Goal: Task Accomplishment & Management: Use online tool/utility

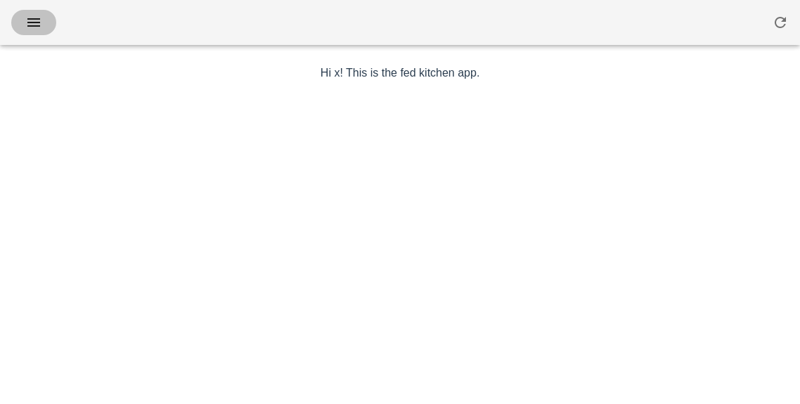
click at [44, 29] on span "button" at bounding box center [33, 22] width 22 height 17
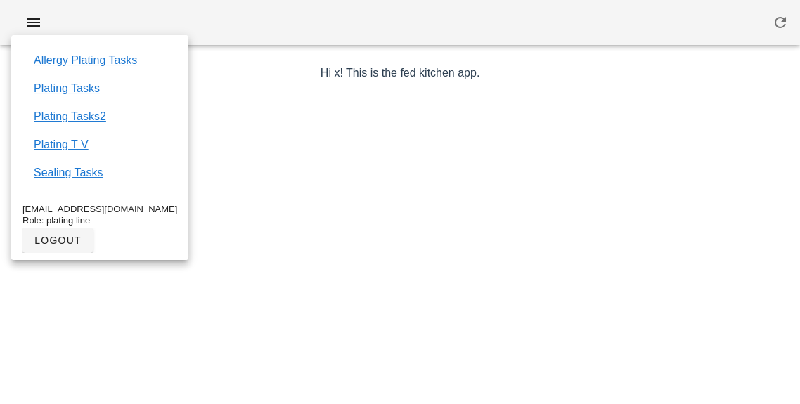
click at [96, 123] on link "Plating Tasks2" at bounding box center [70, 116] width 72 height 17
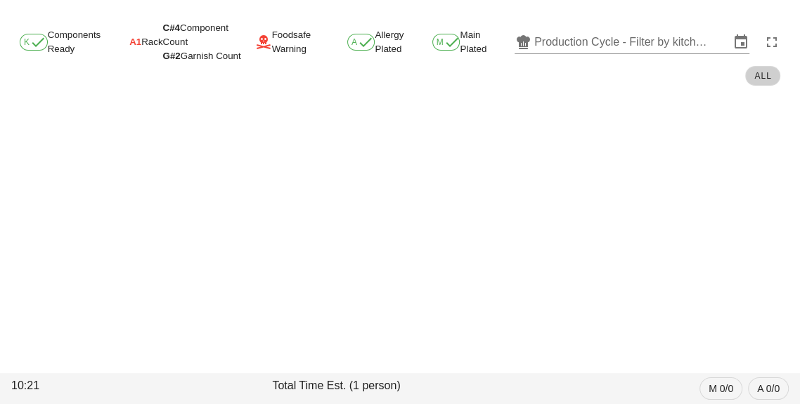
click at [583, 46] on input "Production Cycle - Filter by kitchen production schedules" at bounding box center [631, 42] width 195 height 22
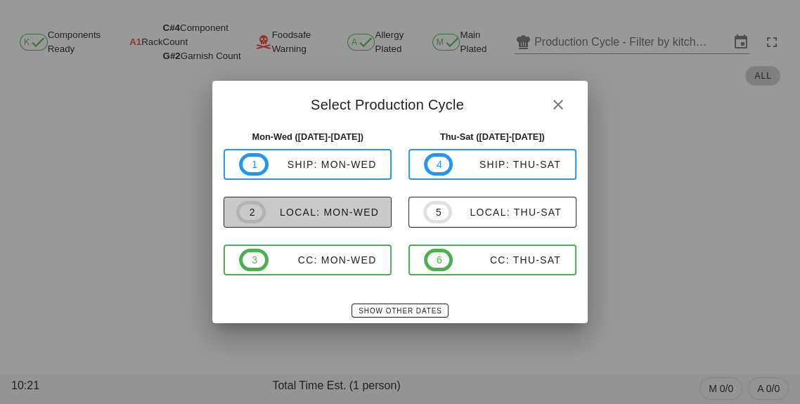
click at [339, 218] on div "local: Mon-Wed" at bounding box center [322, 212] width 113 height 11
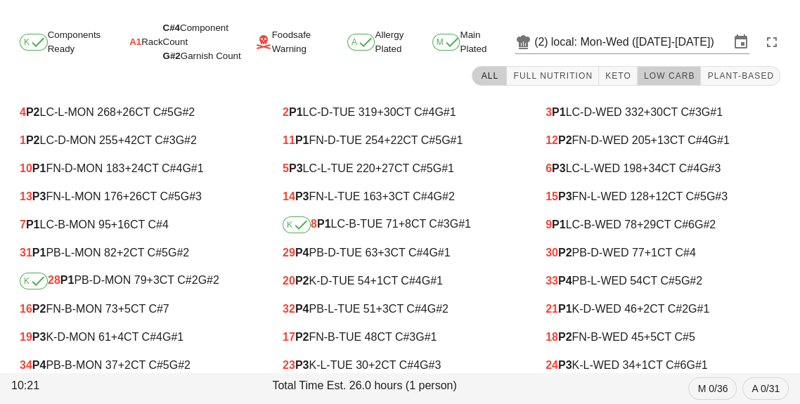
click at [688, 80] on span "Low Carb" at bounding box center [669, 76] width 52 height 10
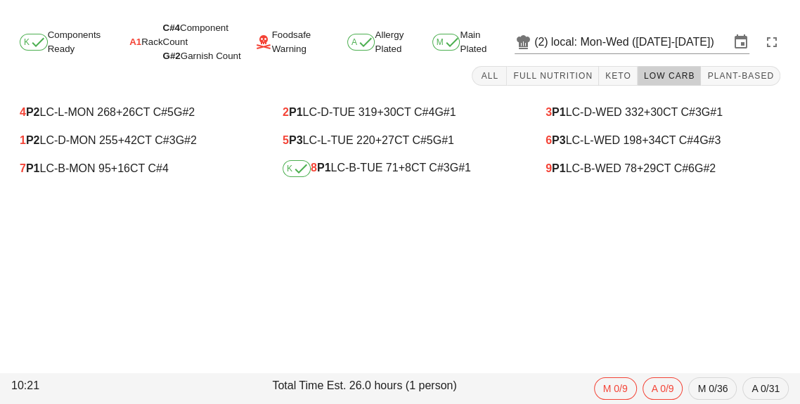
click at [386, 169] on div "K 8 P1 LC-B-TUE 71 +8 CT C#3 G#1" at bounding box center [400, 168] width 235 height 17
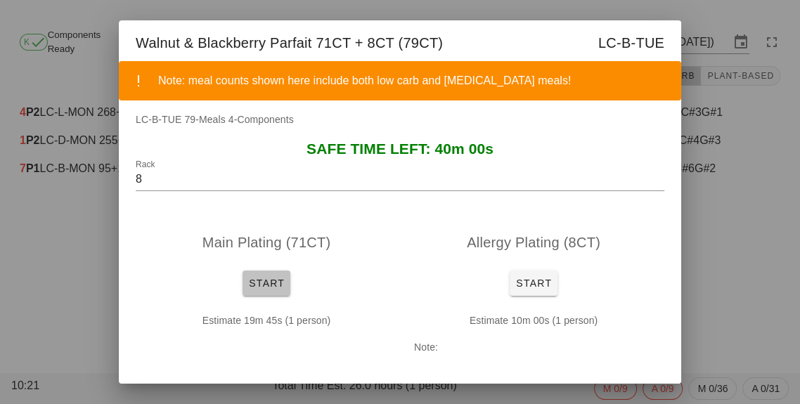
click at [256, 273] on button "Start" at bounding box center [266, 283] width 48 height 25
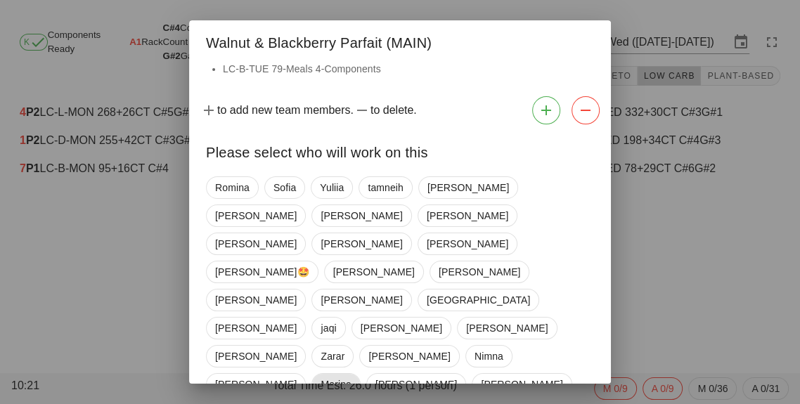
click at [351, 374] on span "Marina" at bounding box center [335, 384] width 30 height 21
click at [427, 290] on span "[GEOGRAPHIC_DATA]" at bounding box center [478, 300] width 103 height 21
click at [386, 195] on span "tamneih" at bounding box center [386, 187] width 36 height 21
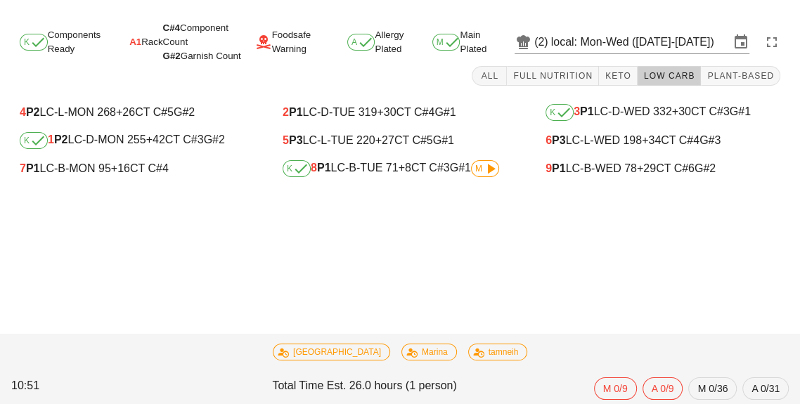
click at [403, 180] on div "K 8 P1 LC-B-TUE 71 +8 CT C#3 G#1 M" at bounding box center [399, 169] width 257 height 28
click at [379, 175] on div "K 8 P1 LC-B-TUE 71 +8 CT C#3 G#1 M" at bounding box center [400, 168] width 235 height 17
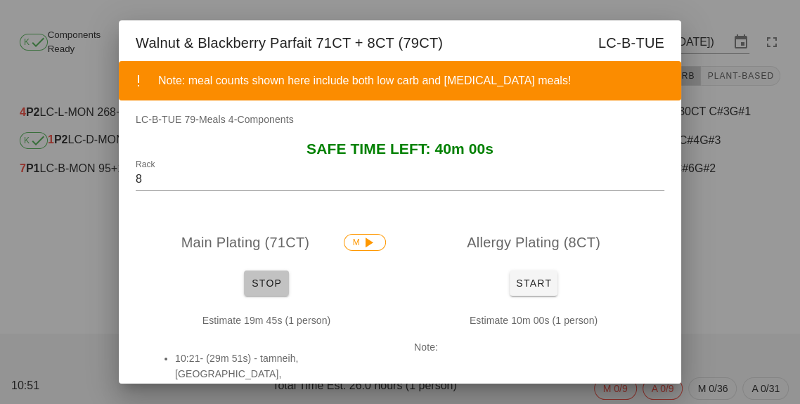
click at [259, 291] on button "Stop" at bounding box center [266, 283] width 45 height 25
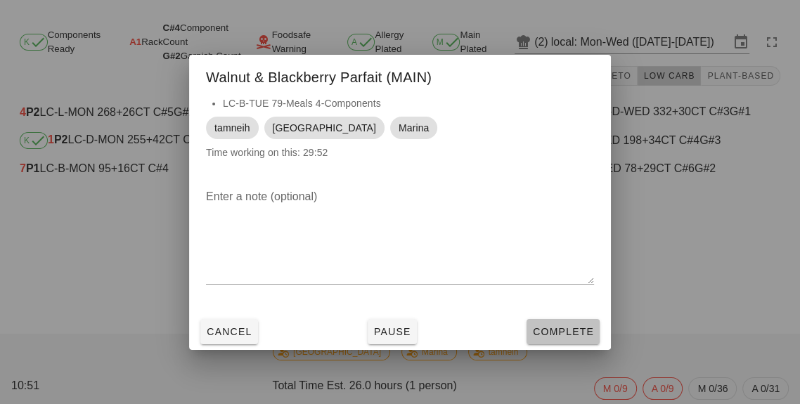
click at [555, 327] on span "Complete" at bounding box center [563, 331] width 62 height 11
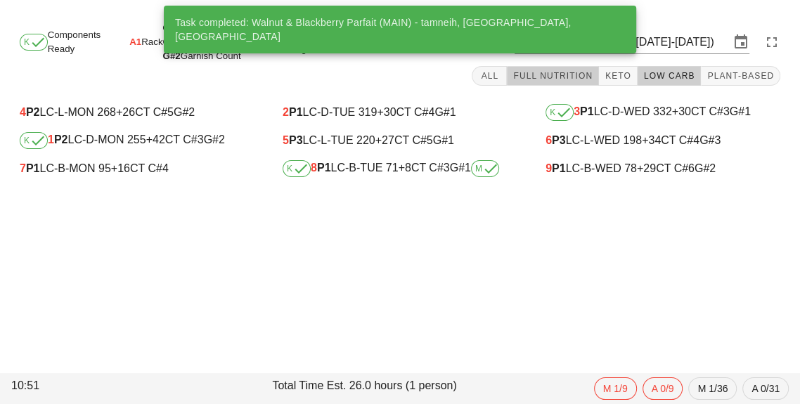
click at [553, 77] on span "Full Nutrition" at bounding box center [552, 76] width 80 height 10
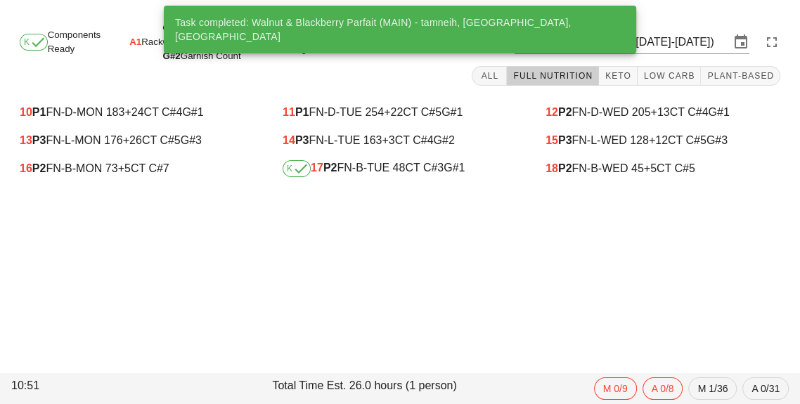
click at [390, 174] on div "K 17 P2 FN-B-TUE 48 CT C#3 G#1" at bounding box center [400, 168] width 235 height 17
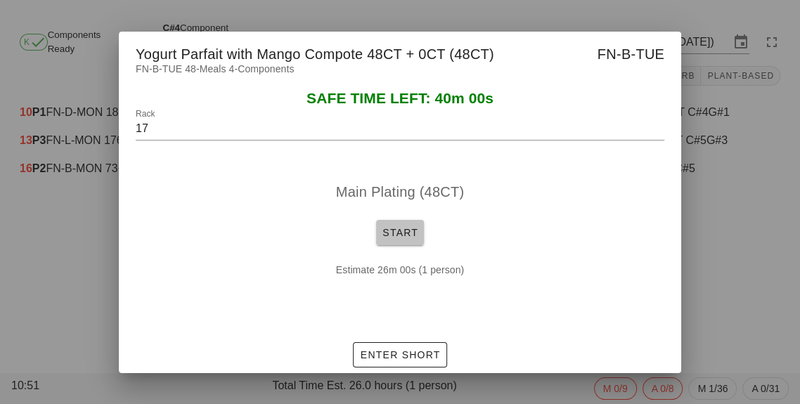
click at [404, 233] on span "Start" at bounding box center [400, 232] width 37 height 11
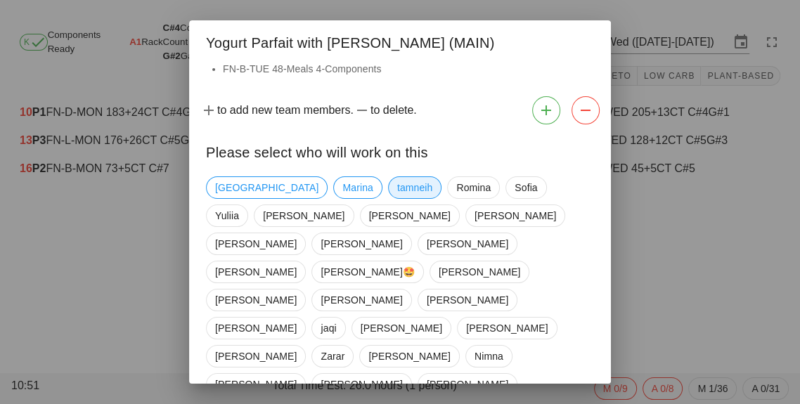
click at [397, 177] on span "tamneih" at bounding box center [415, 187] width 36 height 21
click at [342, 186] on span "Marina" at bounding box center [357, 187] width 30 height 21
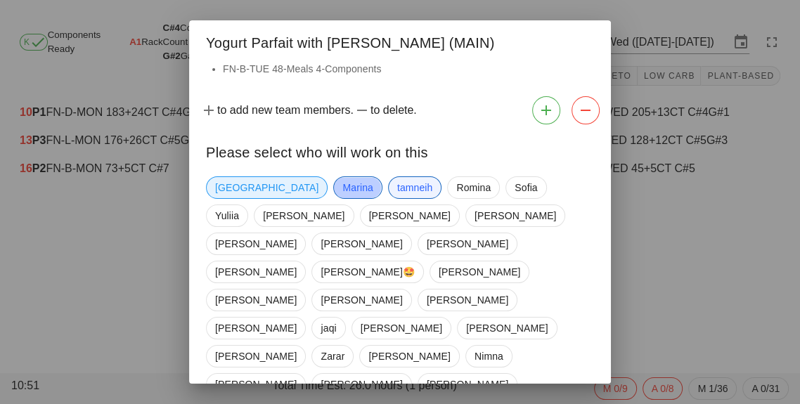
click at [214, 189] on span "[GEOGRAPHIC_DATA]" at bounding box center [267, 187] width 122 height 22
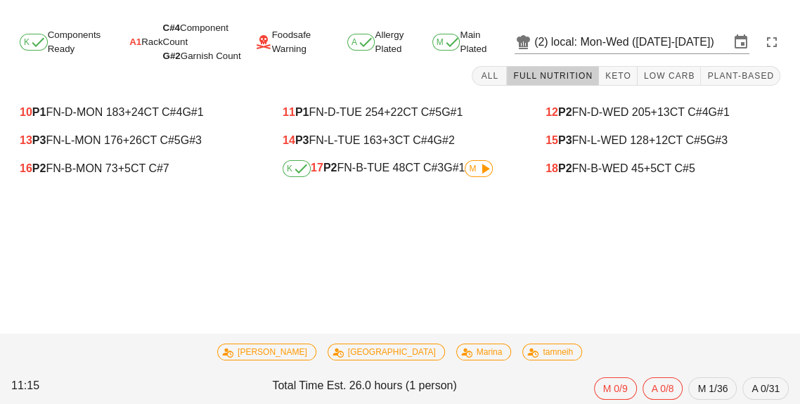
click at [384, 174] on div "K 17 P2 FN-B-TUE 48 CT C#3 G#1 M" at bounding box center [400, 168] width 235 height 17
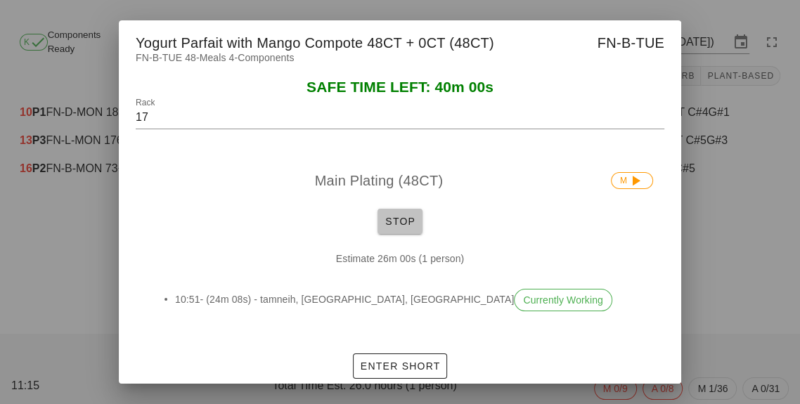
click at [400, 227] on button "Stop" at bounding box center [399, 221] width 45 height 25
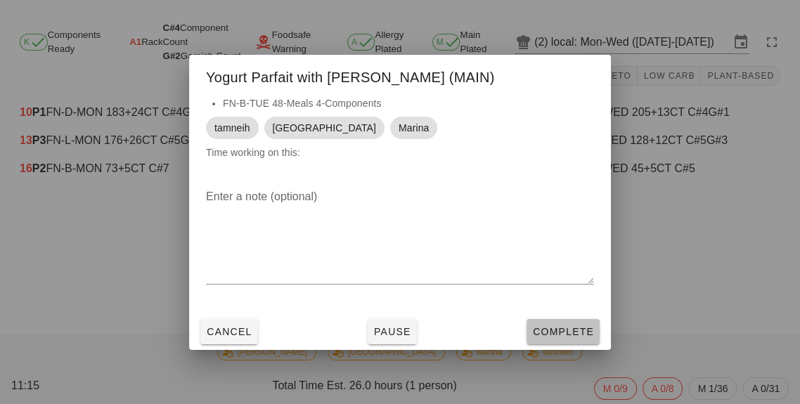
click at [584, 341] on button "Complete" at bounding box center [562, 331] width 73 height 25
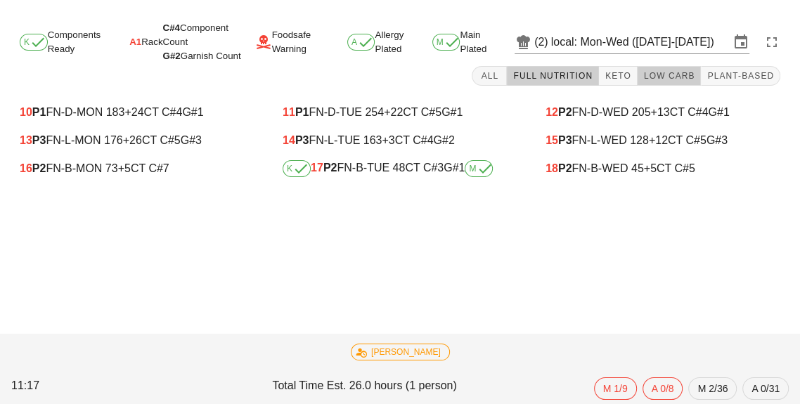
click at [675, 68] on button "Low Carb" at bounding box center [669, 76] width 64 height 20
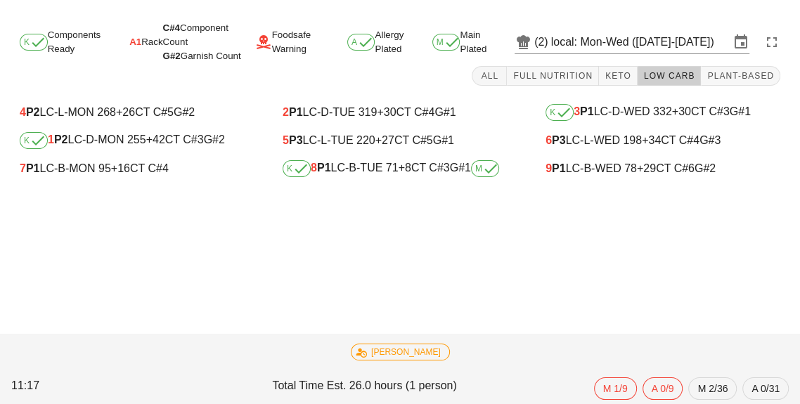
click at [584, 180] on div "9 P1 LC-B-WED 78 +29 CT C#6 G#2" at bounding box center [662, 169] width 257 height 28
click at [578, 174] on div "9 P1 LC-B-WED 78 +29 CT C#6 G#2" at bounding box center [662, 168] width 235 height 13
type input "9"
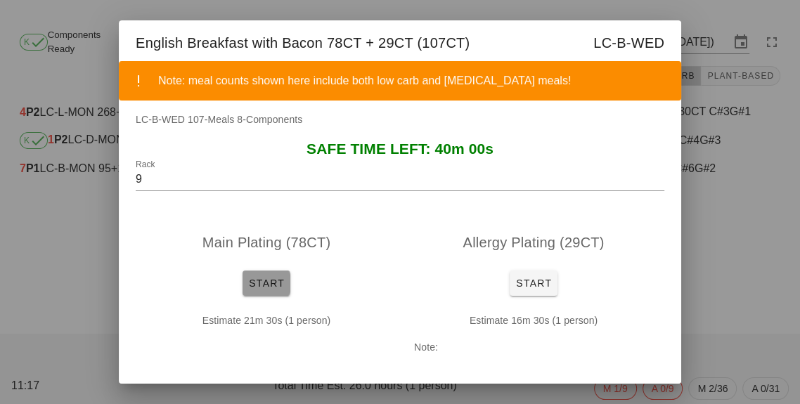
click at [249, 280] on span "Start" at bounding box center [266, 283] width 37 height 11
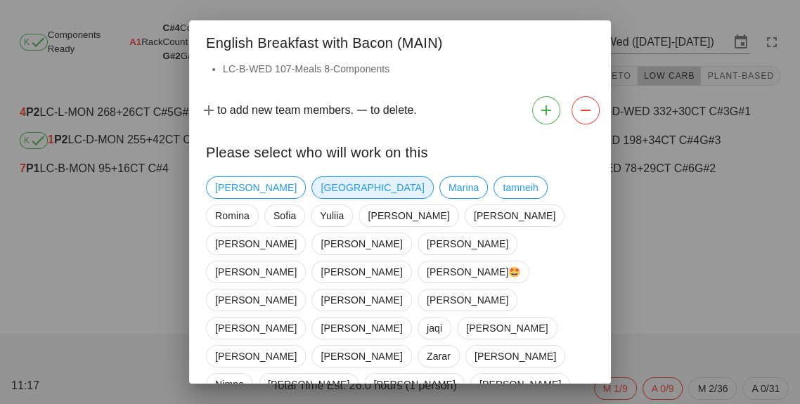
click at [320, 192] on span "[GEOGRAPHIC_DATA]" at bounding box center [371, 187] width 103 height 21
click at [439, 186] on span "Marina" at bounding box center [463, 187] width 48 height 22
click at [502, 183] on span "tamneih" at bounding box center [520, 187] width 36 height 21
